Goal: Transaction & Acquisition: Book appointment/travel/reservation

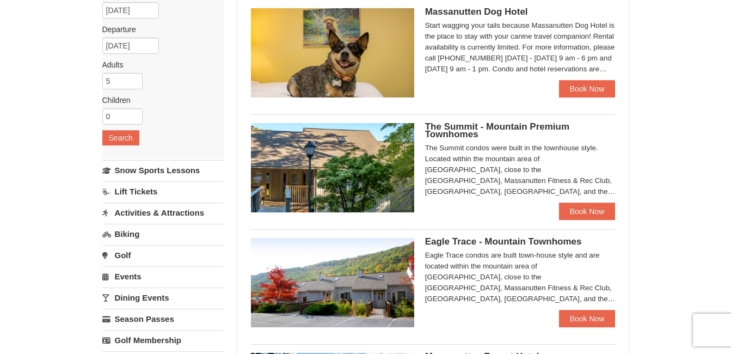
scroll to position [116, 0]
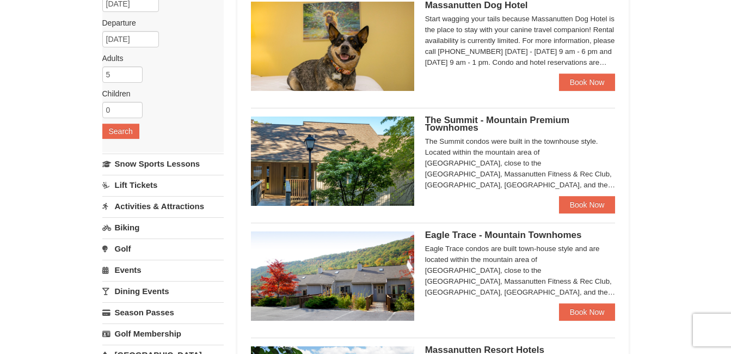
click at [125, 184] on link "Lift Tickets" at bounding box center [162, 185] width 121 height 20
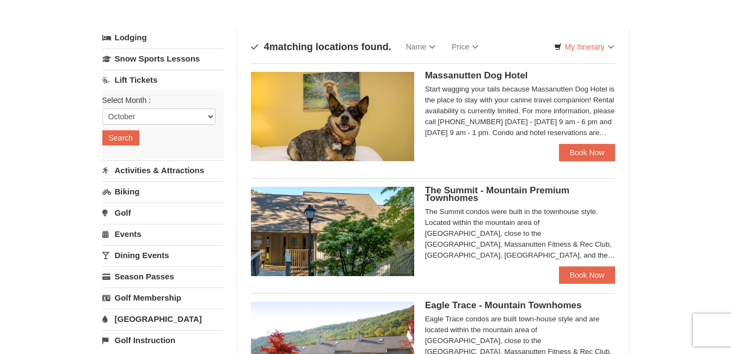
scroll to position [45, 0]
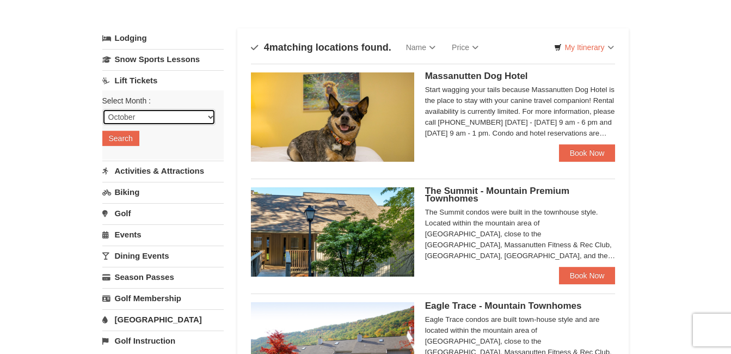
click at [198, 115] on select "October November December January February March April May June July August Sep…" at bounding box center [158, 117] width 113 height 16
select select "1"
click at [102, 109] on select "October November December January February March April May June July August Sep…" at bounding box center [158, 117] width 113 height 16
click at [129, 143] on button "Search" at bounding box center [120, 138] width 37 height 15
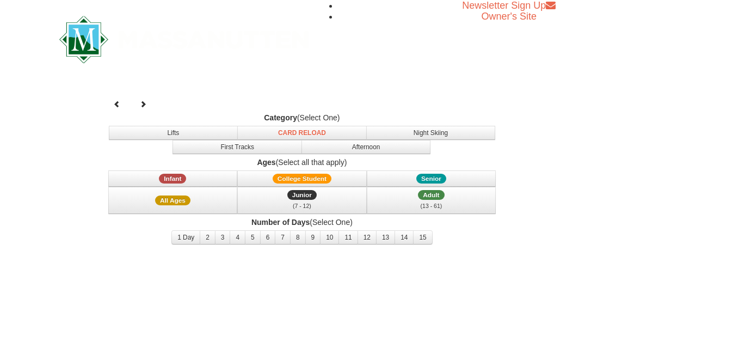
select select "1"
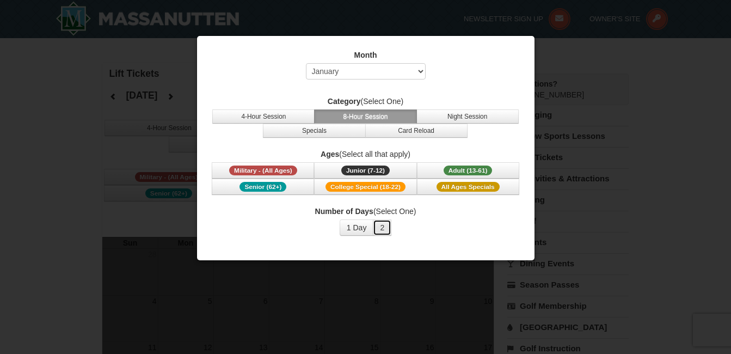
click at [385, 228] on button "2" at bounding box center [382, 227] width 18 height 16
click at [454, 168] on span "Adult (13-61)" at bounding box center [467, 170] width 49 height 10
